Goal: Transaction & Acquisition: Purchase product/service

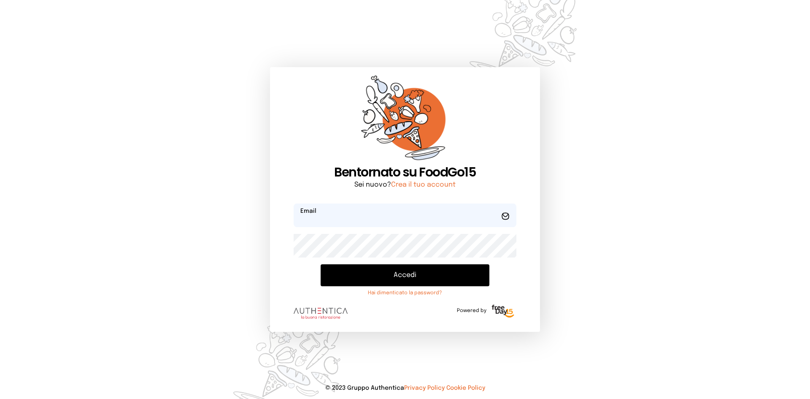
type input "**********"
click at [419, 278] on button "Accedi" at bounding box center [405, 275] width 169 height 22
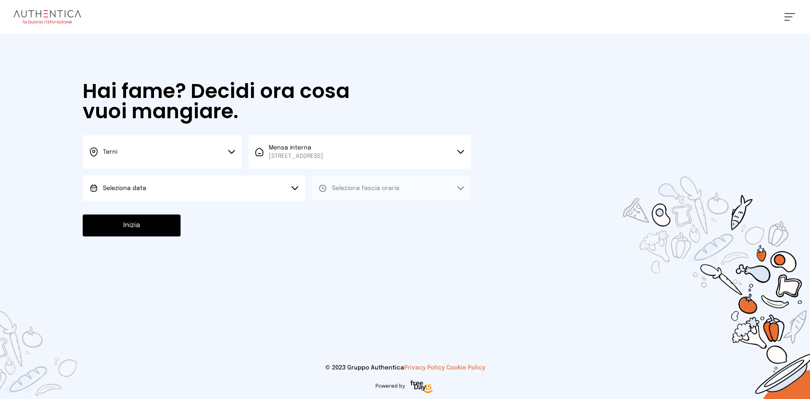
click at [166, 183] on button "Seleziona data" at bounding box center [194, 188] width 222 height 25
click at [160, 206] on li "[DATE], [DATE]" at bounding box center [194, 212] width 222 height 22
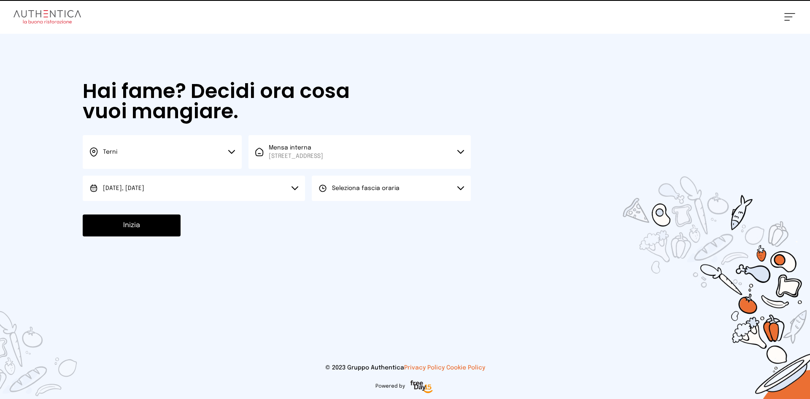
click at [382, 182] on button "Seleziona fascia oraria" at bounding box center [391, 188] width 159 height 25
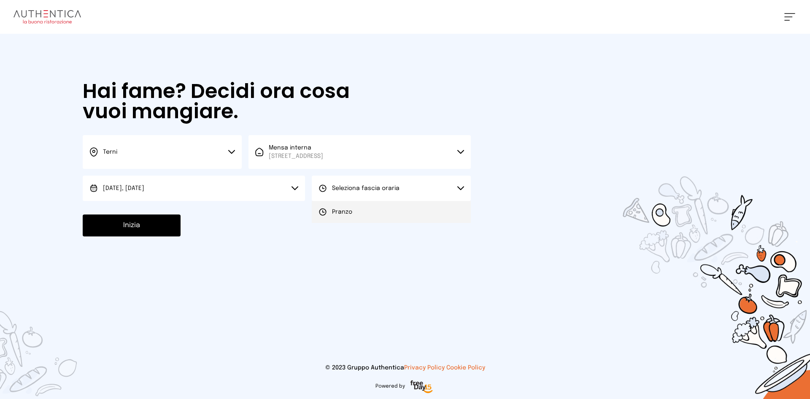
click at [366, 216] on li "Pranzo" at bounding box center [391, 212] width 159 height 22
click at [161, 226] on button "Inizia" at bounding box center [132, 225] width 98 height 22
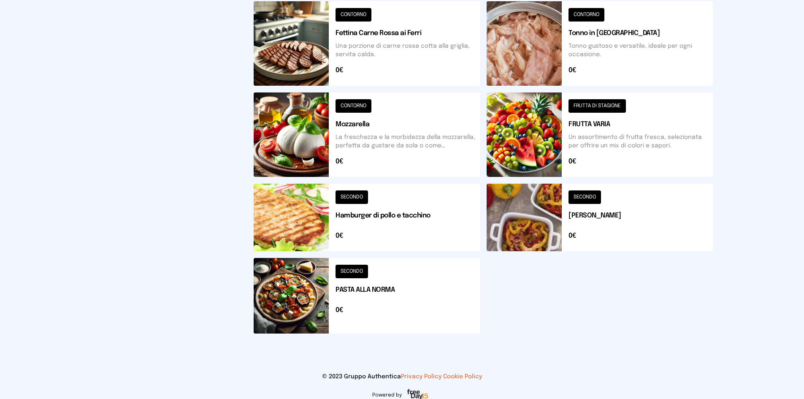
scroll to position [274, 0]
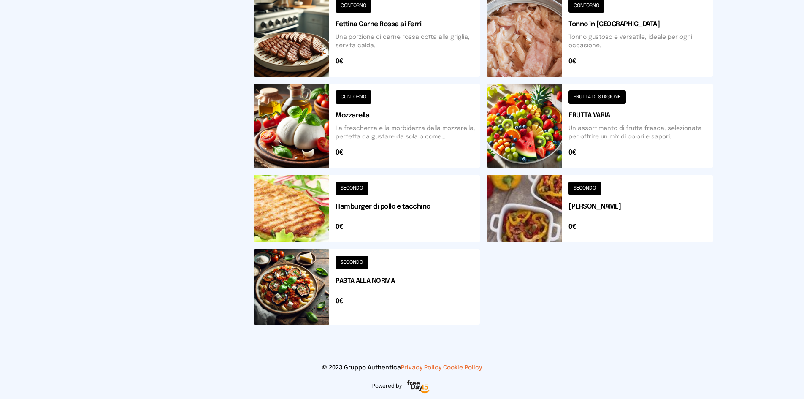
click at [314, 208] on button at bounding box center [367, 209] width 226 height 68
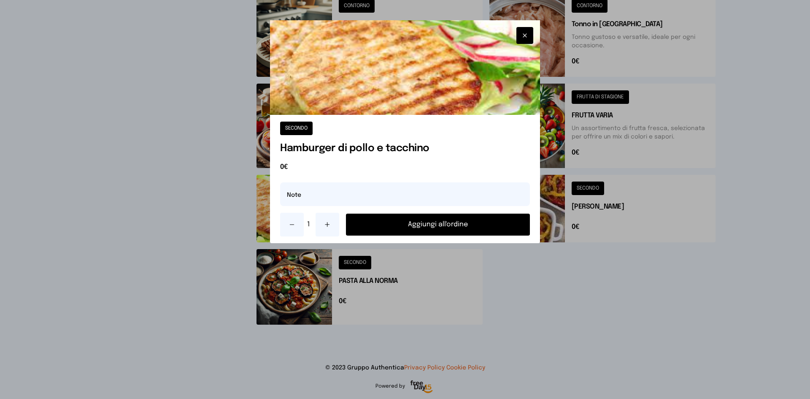
click at [331, 225] on icon at bounding box center [327, 224] width 7 height 7
click at [387, 224] on button "Aggiungi all'ordine" at bounding box center [438, 225] width 184 height 22
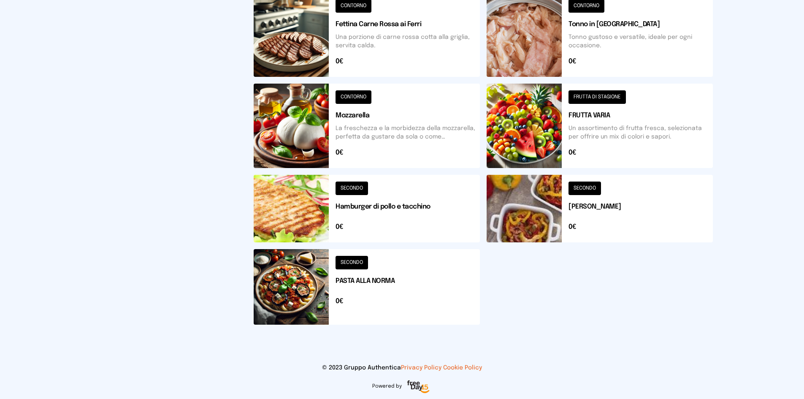
scroll to position [21, 0]
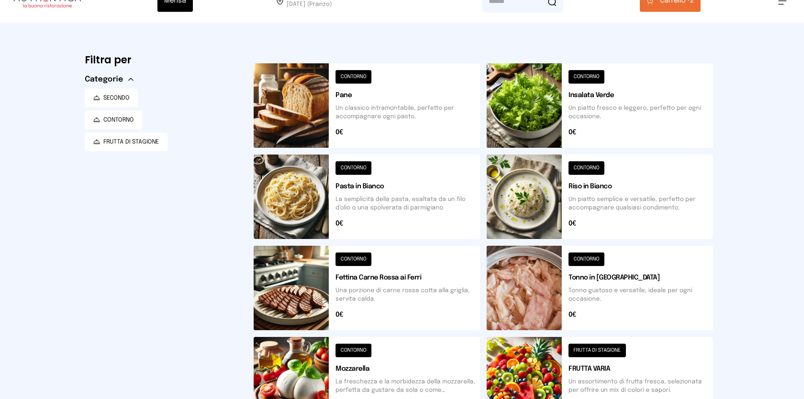
click at [281, 108] on button at bounding box center [367, 105] width 226 height 84
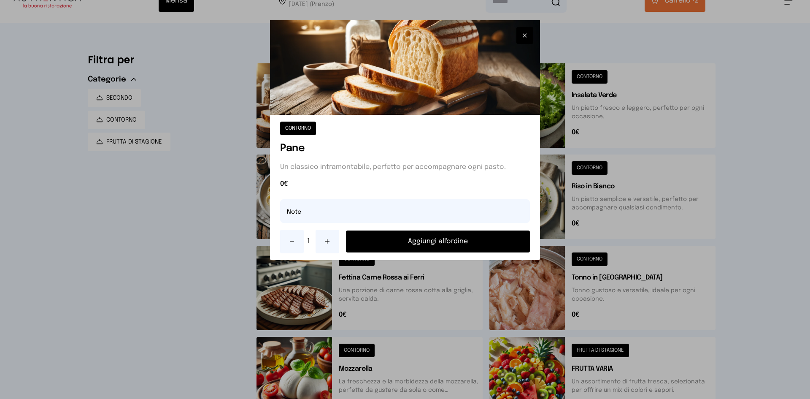
click at [441, 244] on button "Aggiungi all'ordine" at bounding box center [438, 241] width 184 height 22
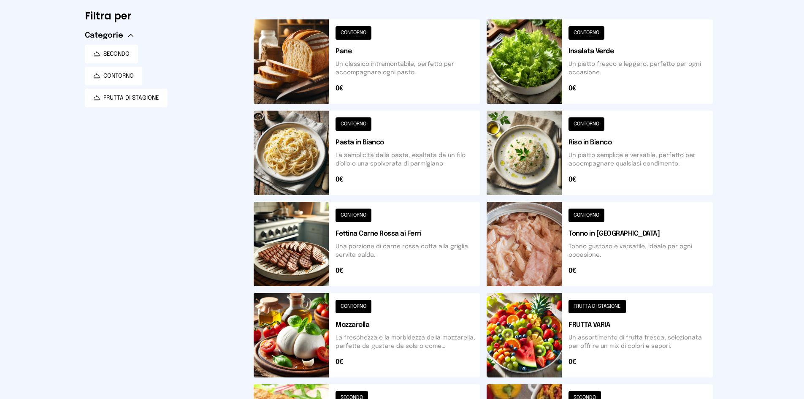
scroll to position [106, 0]
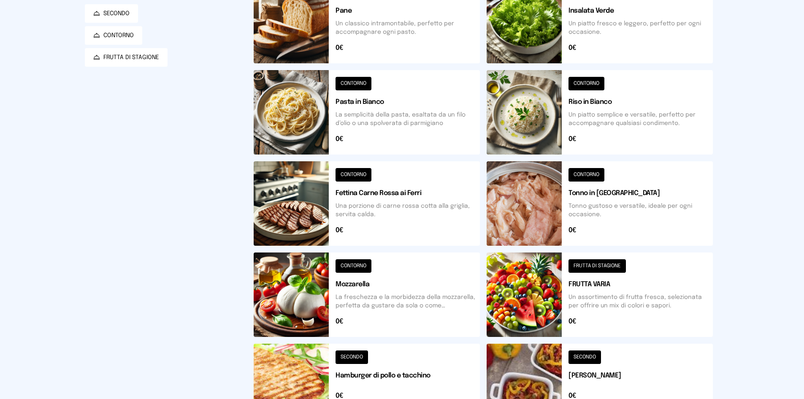
click at [535, 210] on button at bounding box center [600, 203] width 226 height 84
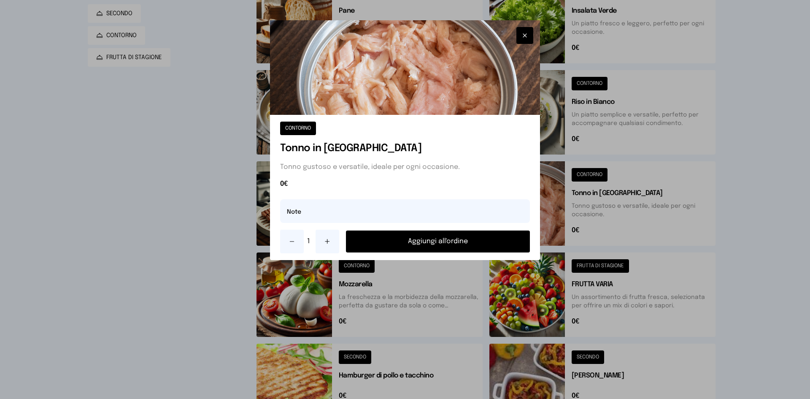
click at [498, 242] on button "Aggiungi all'ordine" at bounding box center [438, 241] width 184 height 22
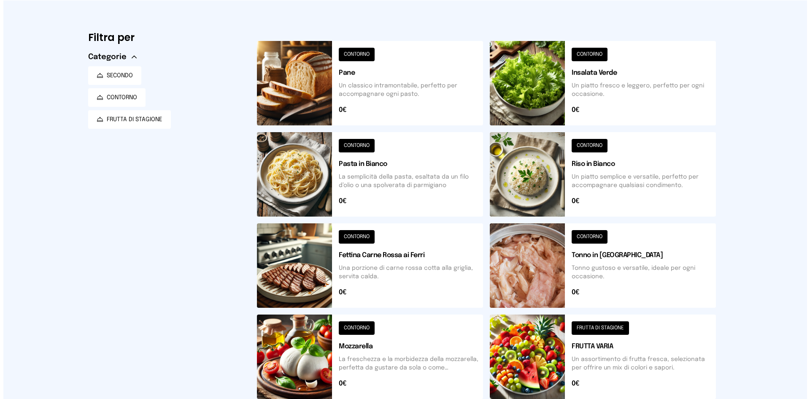
scroll to position [0, 0]
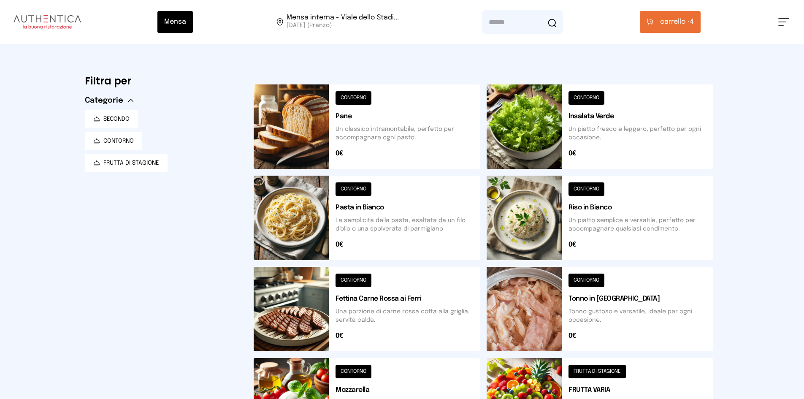
click at [687, 22] on span "carrello •" at bounding box center [675, 22] width 30 height 10
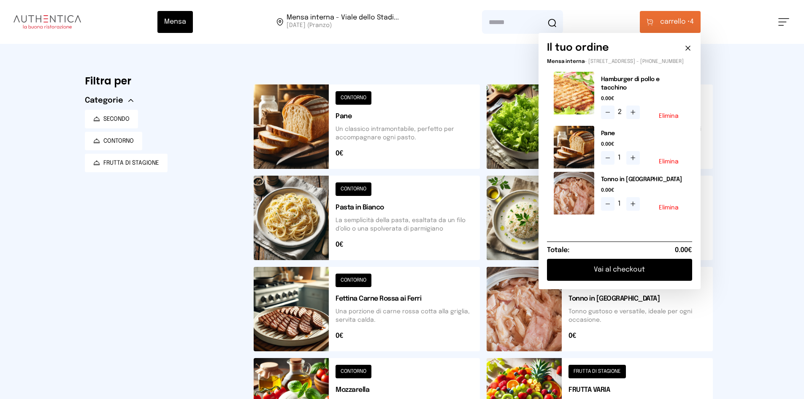
click at [611, 274] on button "Vai al checkout" at bounding box center [619, 270] width 145 height 22
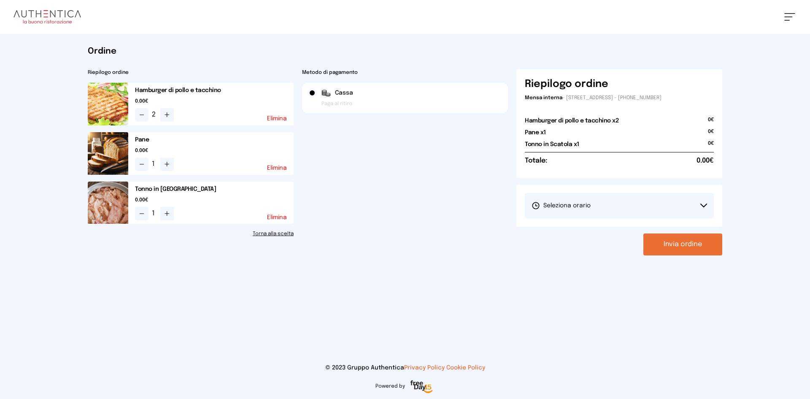
click at [579, 207] on span "Seleziona orario" at bounding box center [561, 205] width 59 height 8
click at [577, 222] on li "1° Turno (13:00 - 15:00)" at bounding box center [619, 229] width 189 height 22
click at [704, 244] on button "Invia ordine" at bounding box center [683, 244] width 79 height 22
